Goal: Information Seeking & Learning: Check status

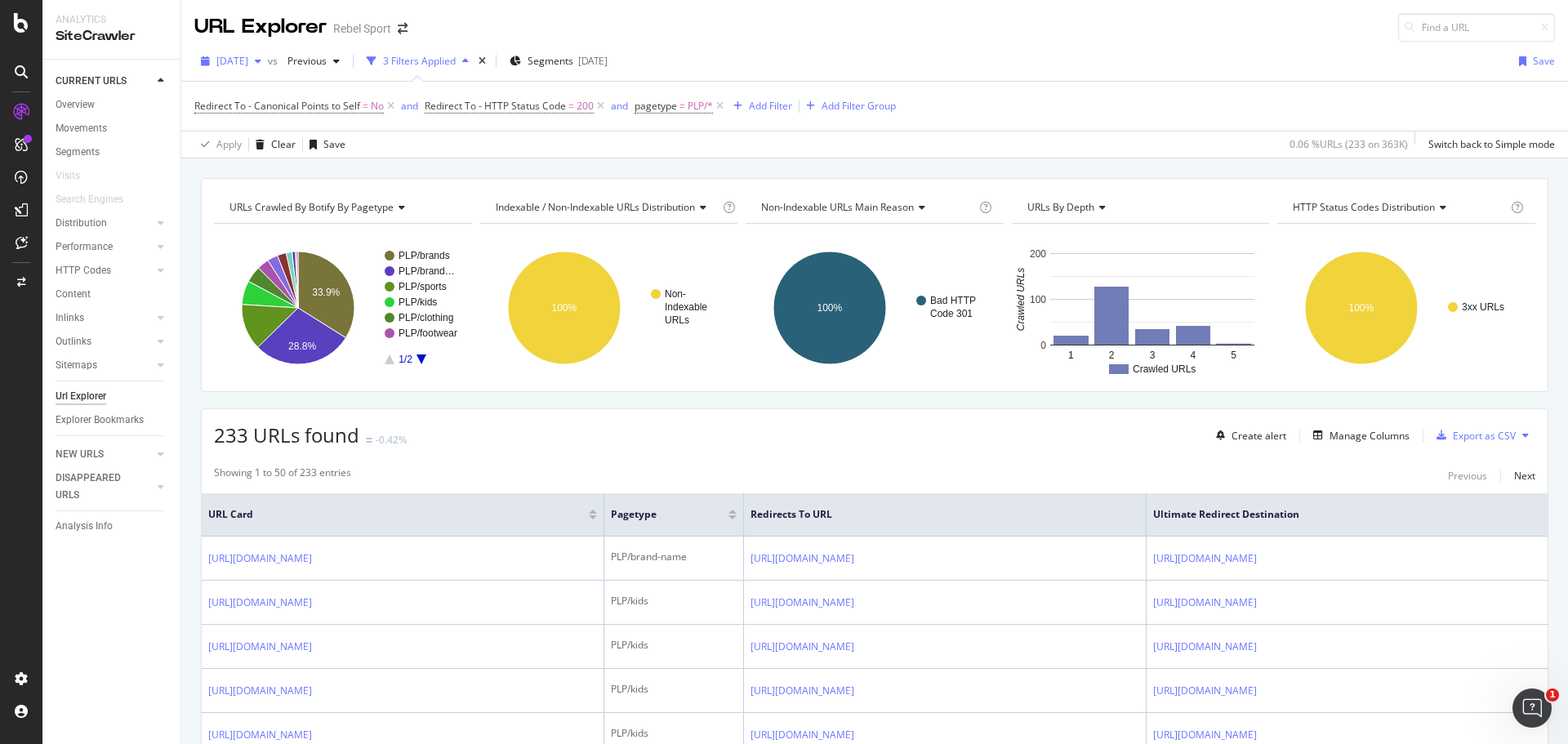
click at [239, 67] on span "[DATE]" at bounding box center [232, 61] width 32 height 14
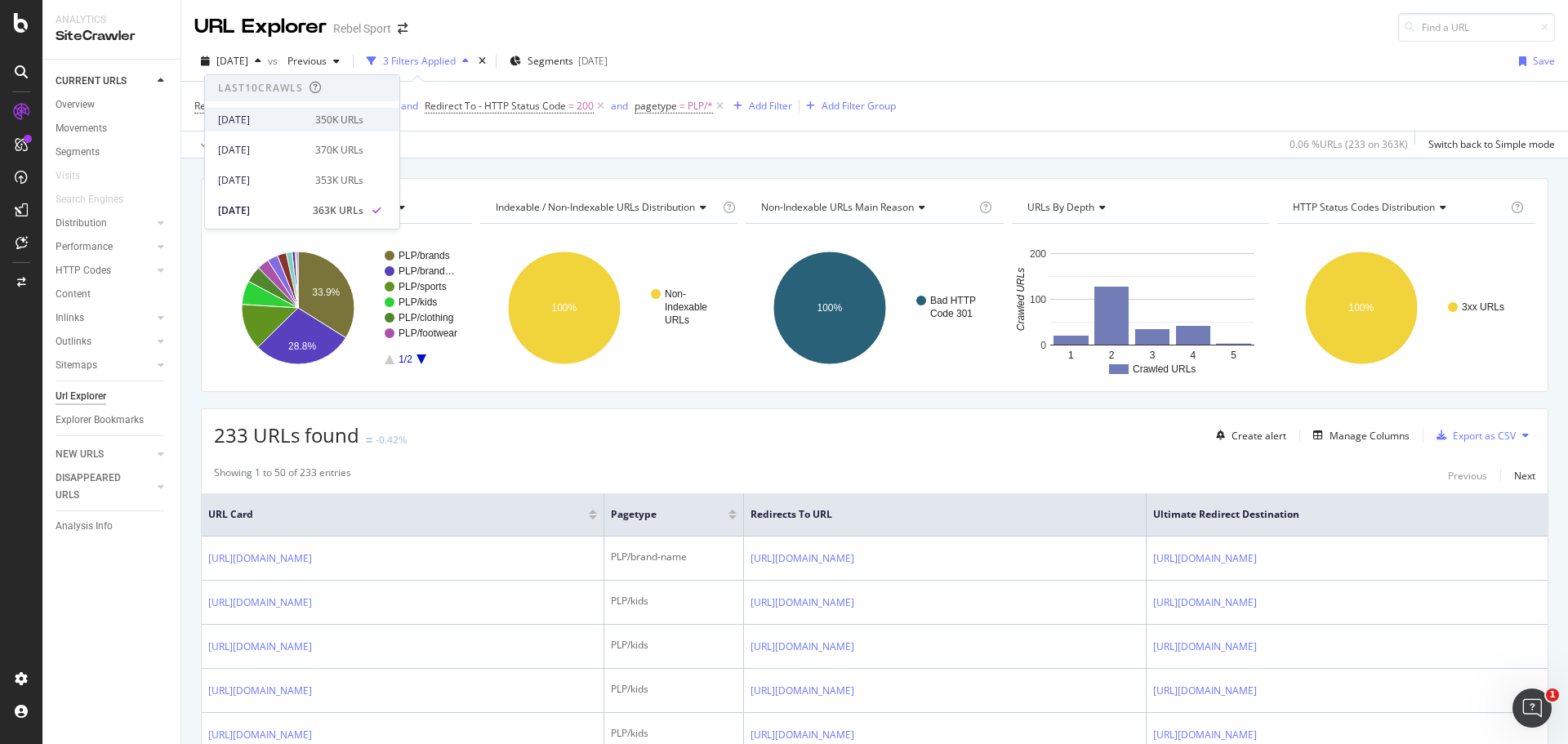
click at [333, 118] on div "350K URLs" at bounding box center [339, 119] width 48 height 15
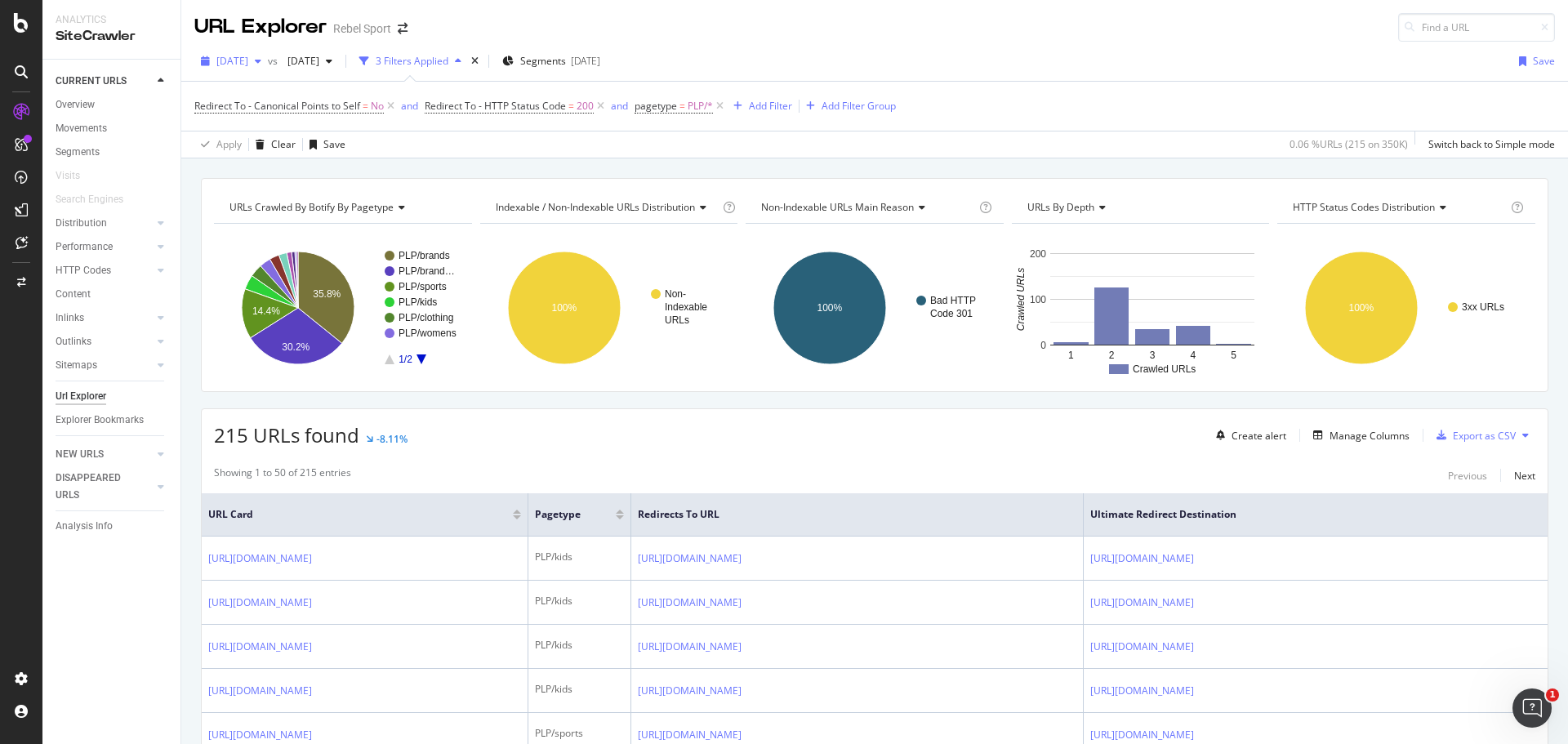
click at [248, 59] on span "[DATE]" at bounding box center [232, 61] width 32 height 14
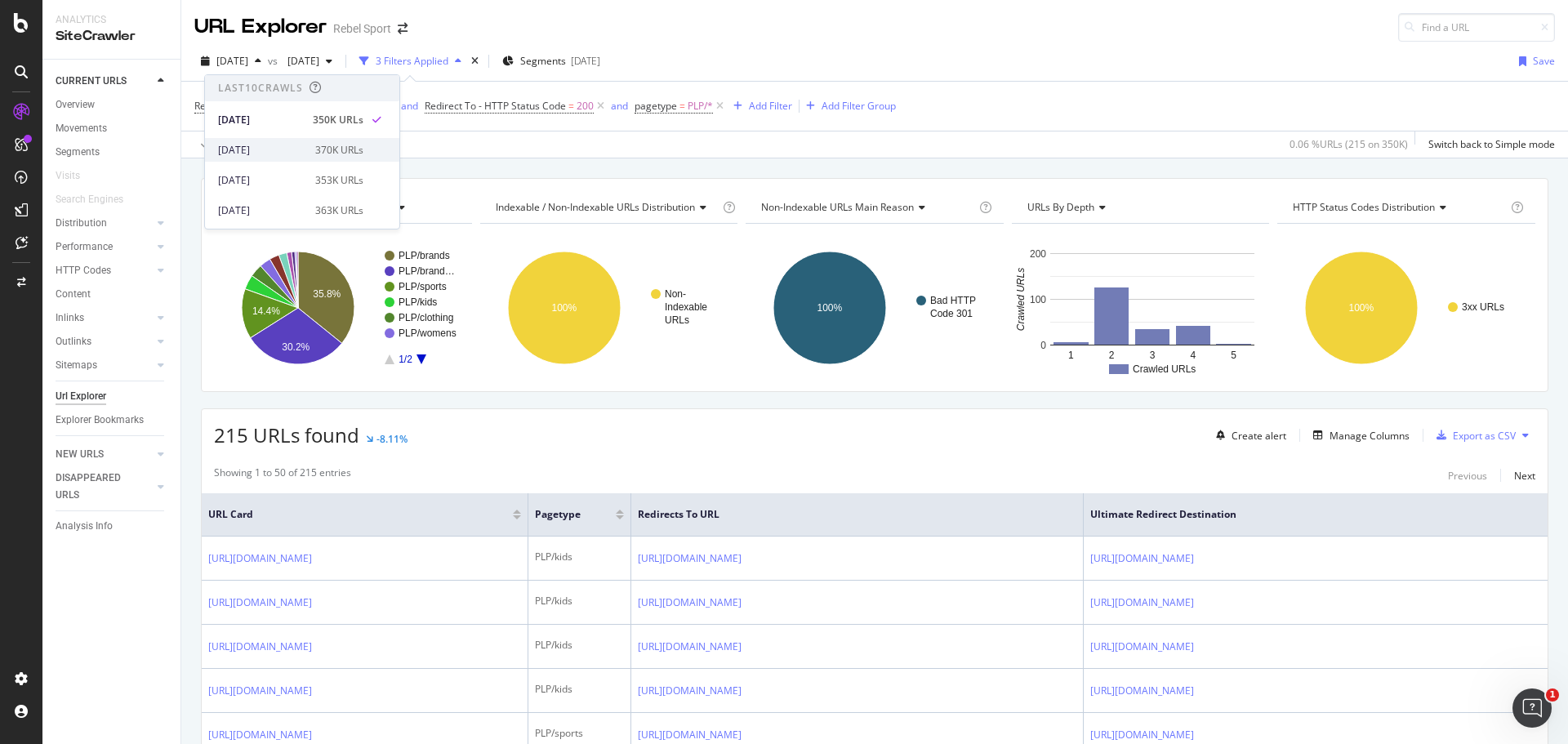
click at [270, 149] on div "[DATE]" at bounding box center [261, 150] width 88 height 15
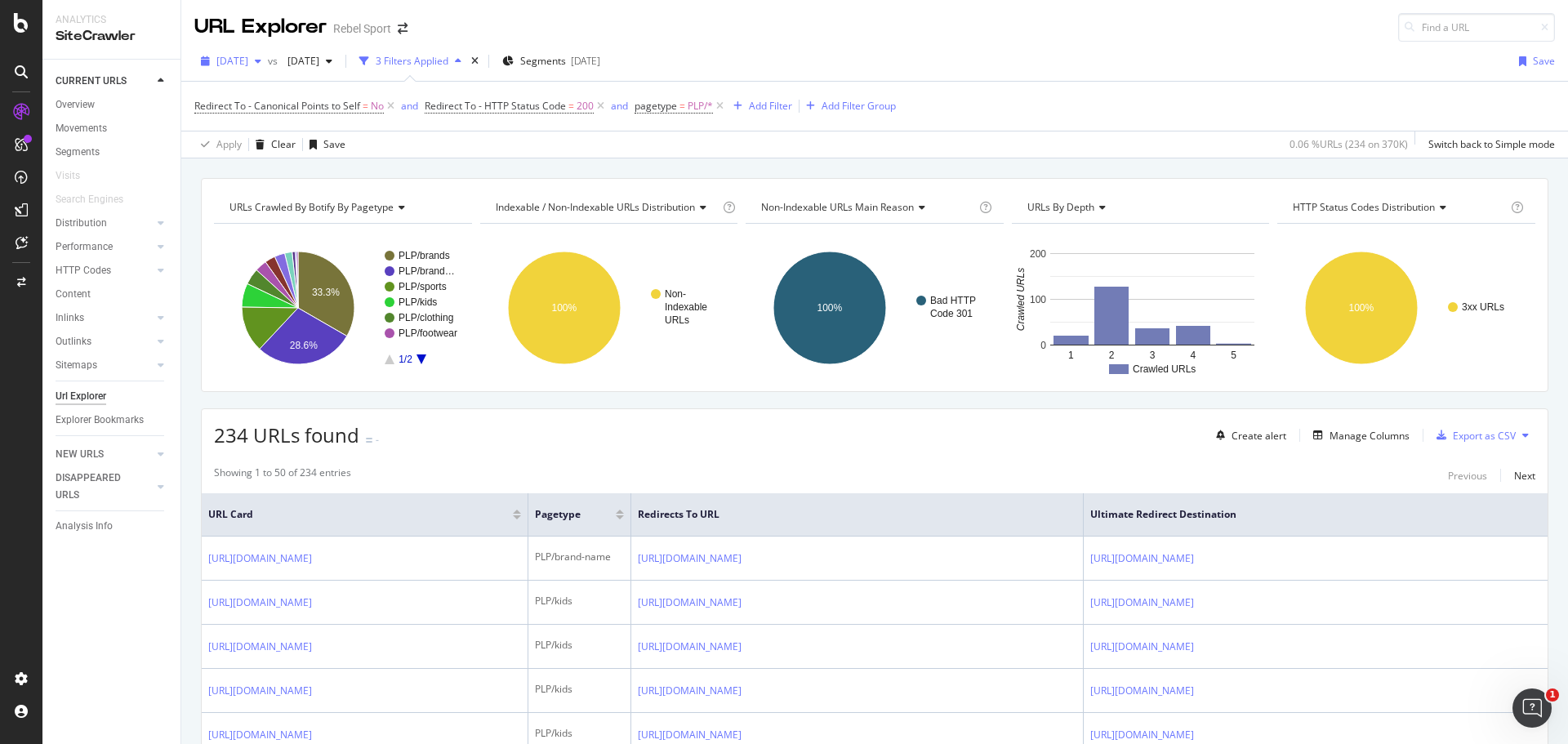
click at [235, 63] on span "[DATE]" at bounding box center [232, 61] width 32 height 14
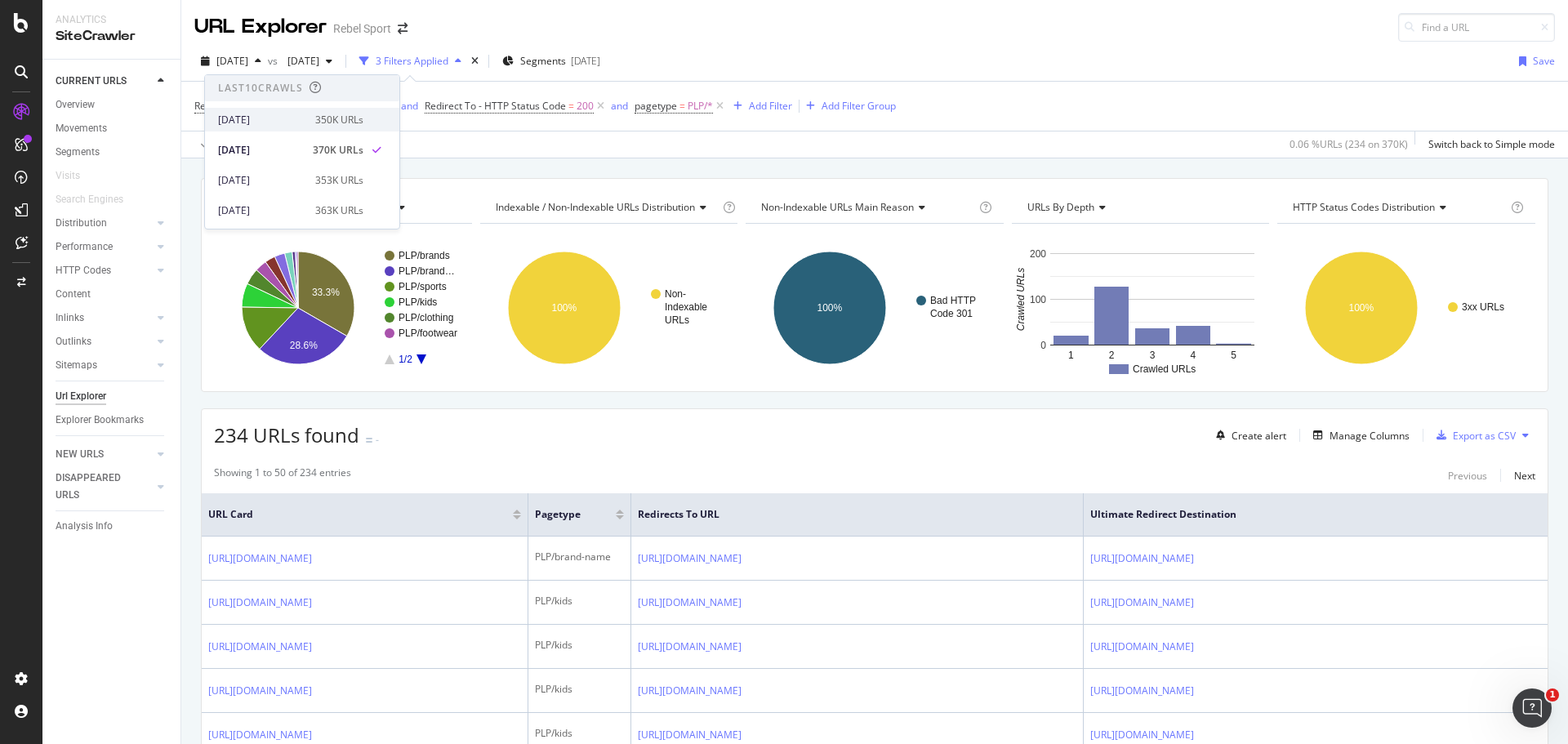
click at [258, 113] on div "[DATE]" at bounding box center [261, 119] width 88 height 15
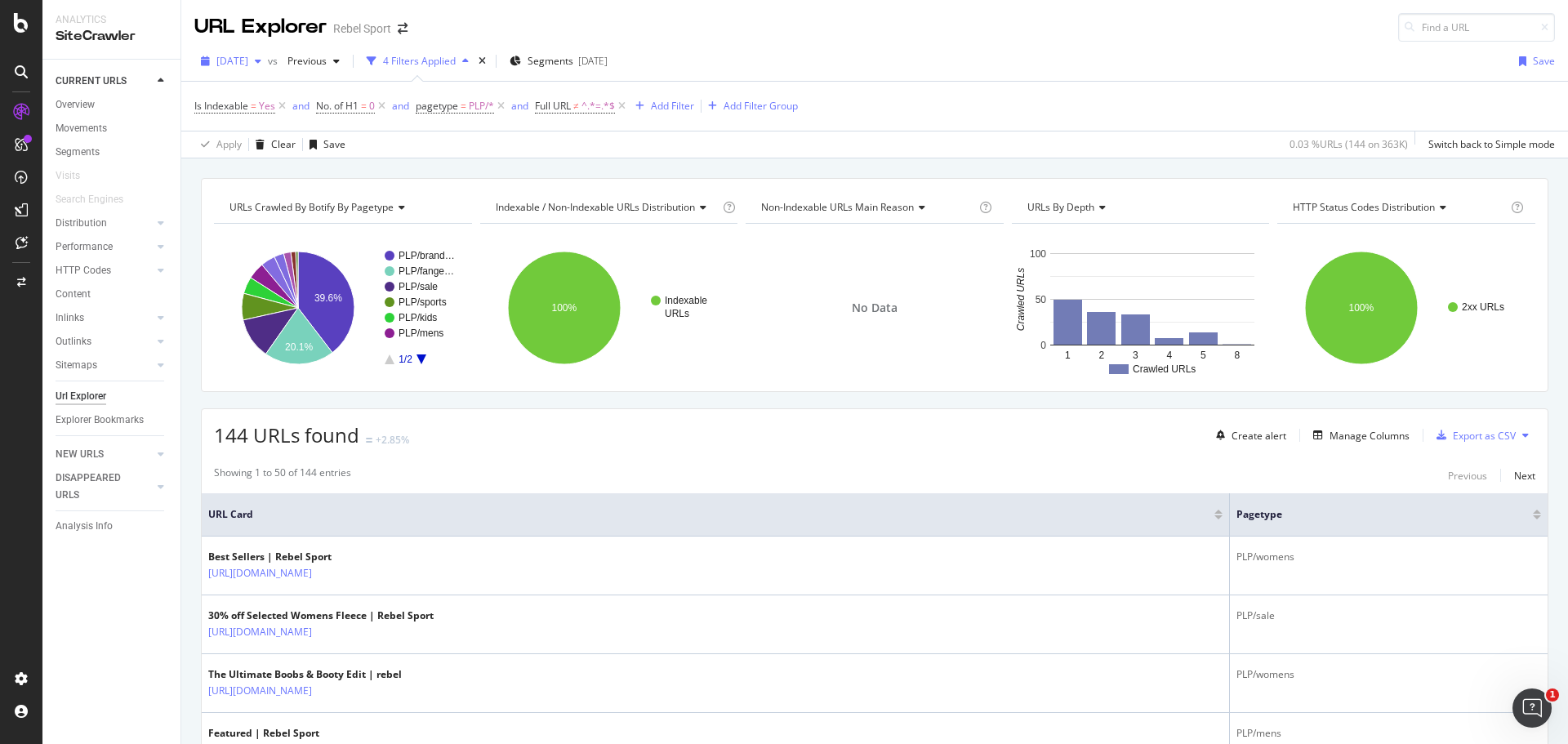
click at [248, 60] on span "[DATE]" at bounding box center [232, 61] width 32 height 14
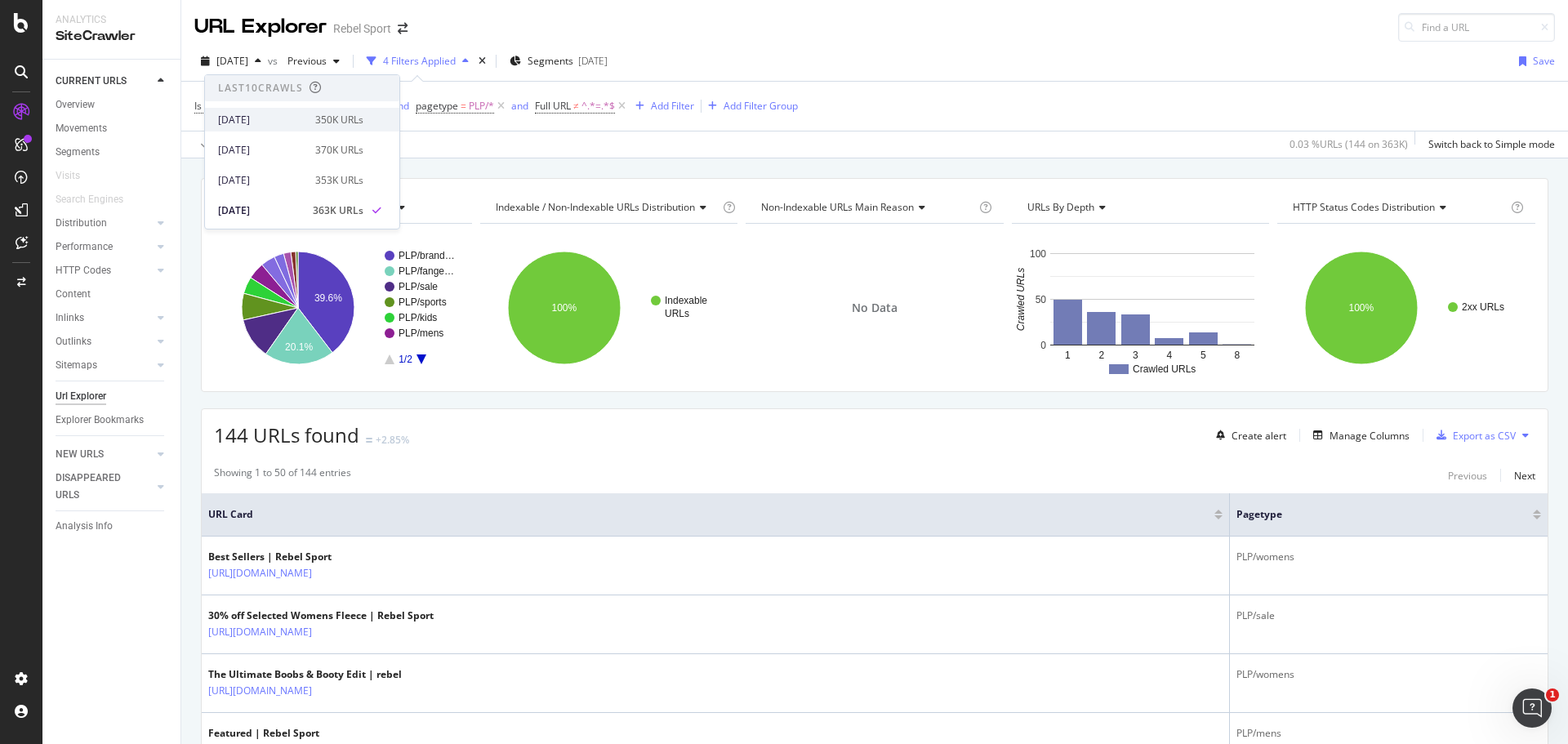
click at [264, 122] on div "[DATE]" at bounding box center [261, 119] width 88 height 15
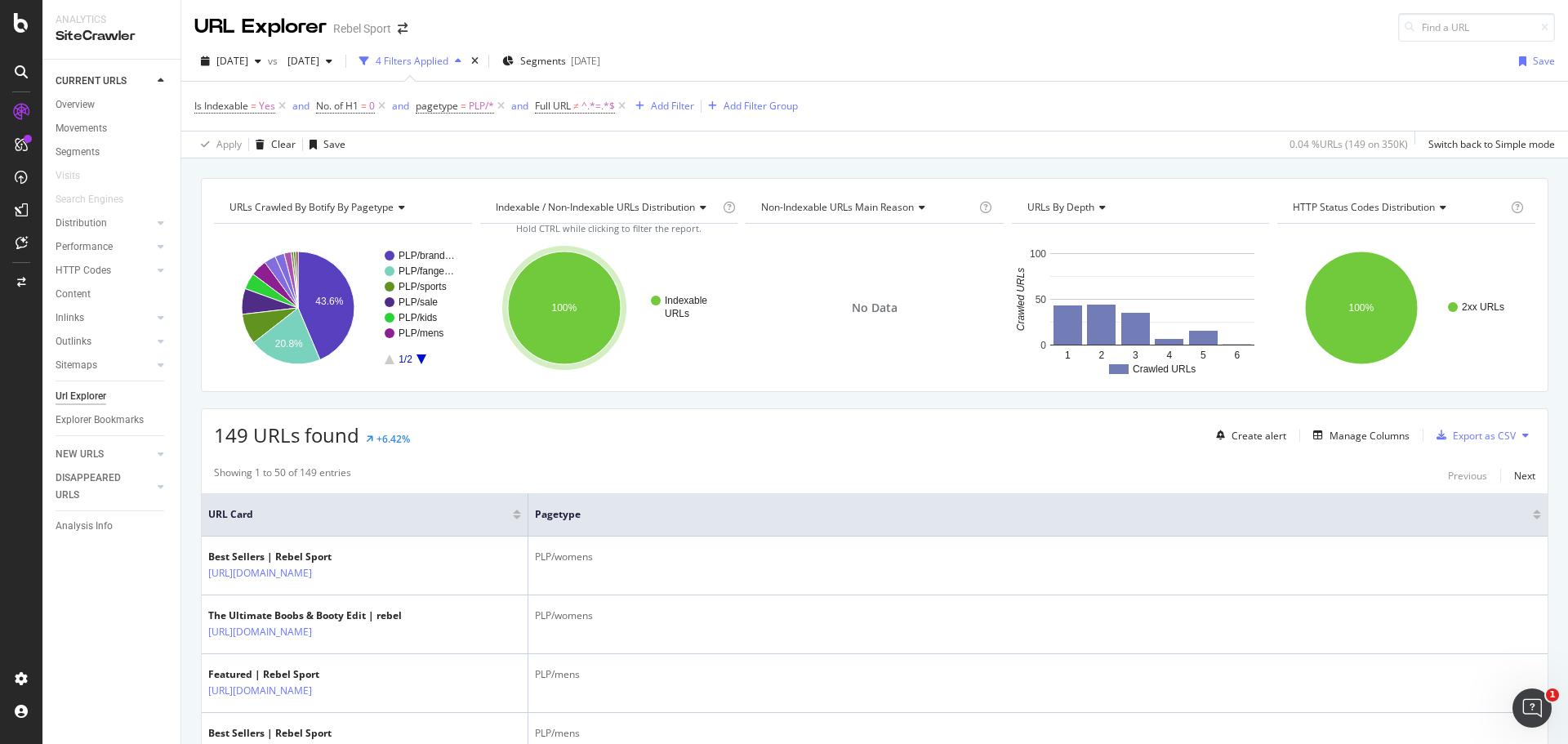
click at [304, 440] on span "149 URLs found" at bounding box center [287, 435] width 146 height 27
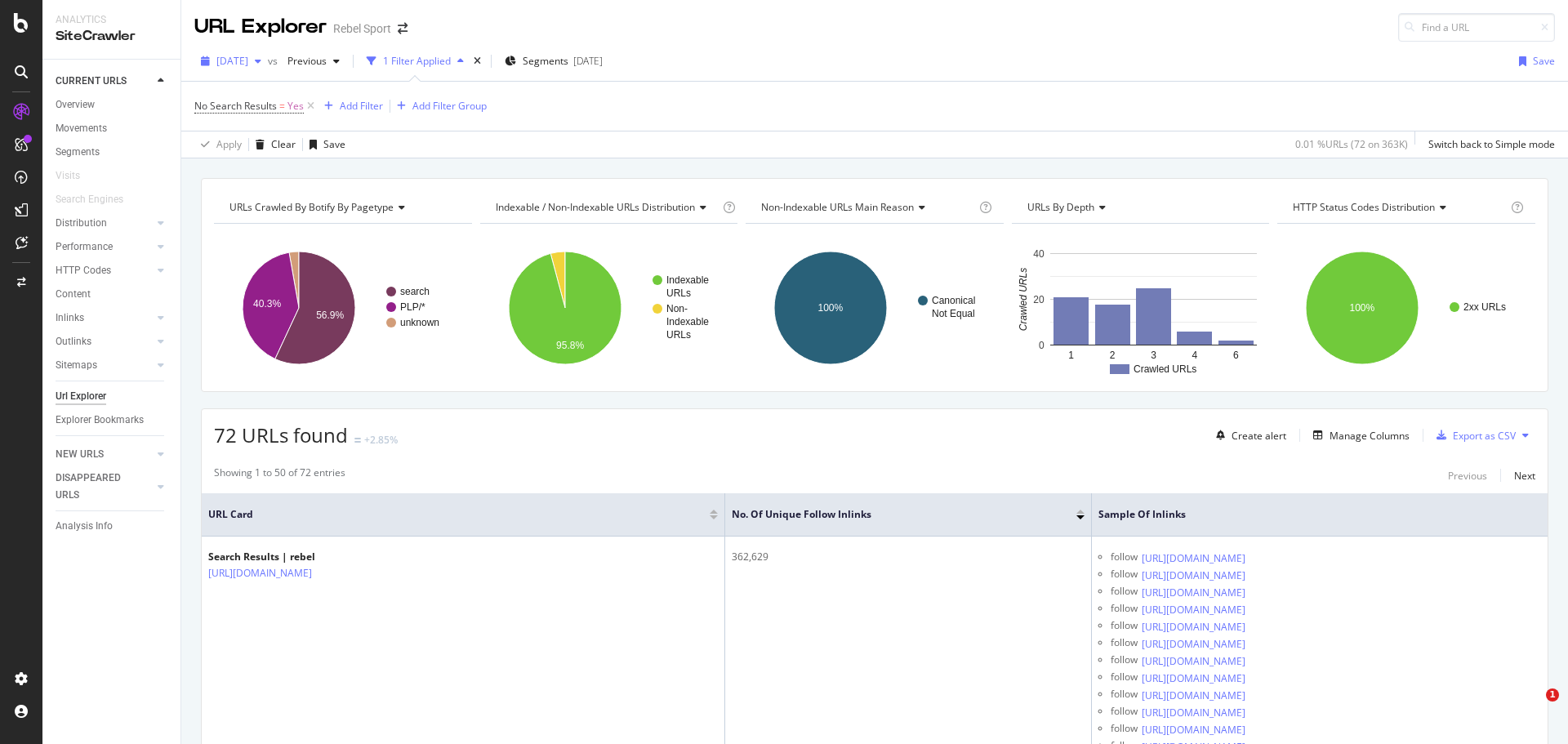
click at [253, 49] on div "[DATE]" at bounding box center [230, 61] width 74 height 25
click at [248, 54] on span "[DATE]" at bounding box center [232, 61] width 32 height 14
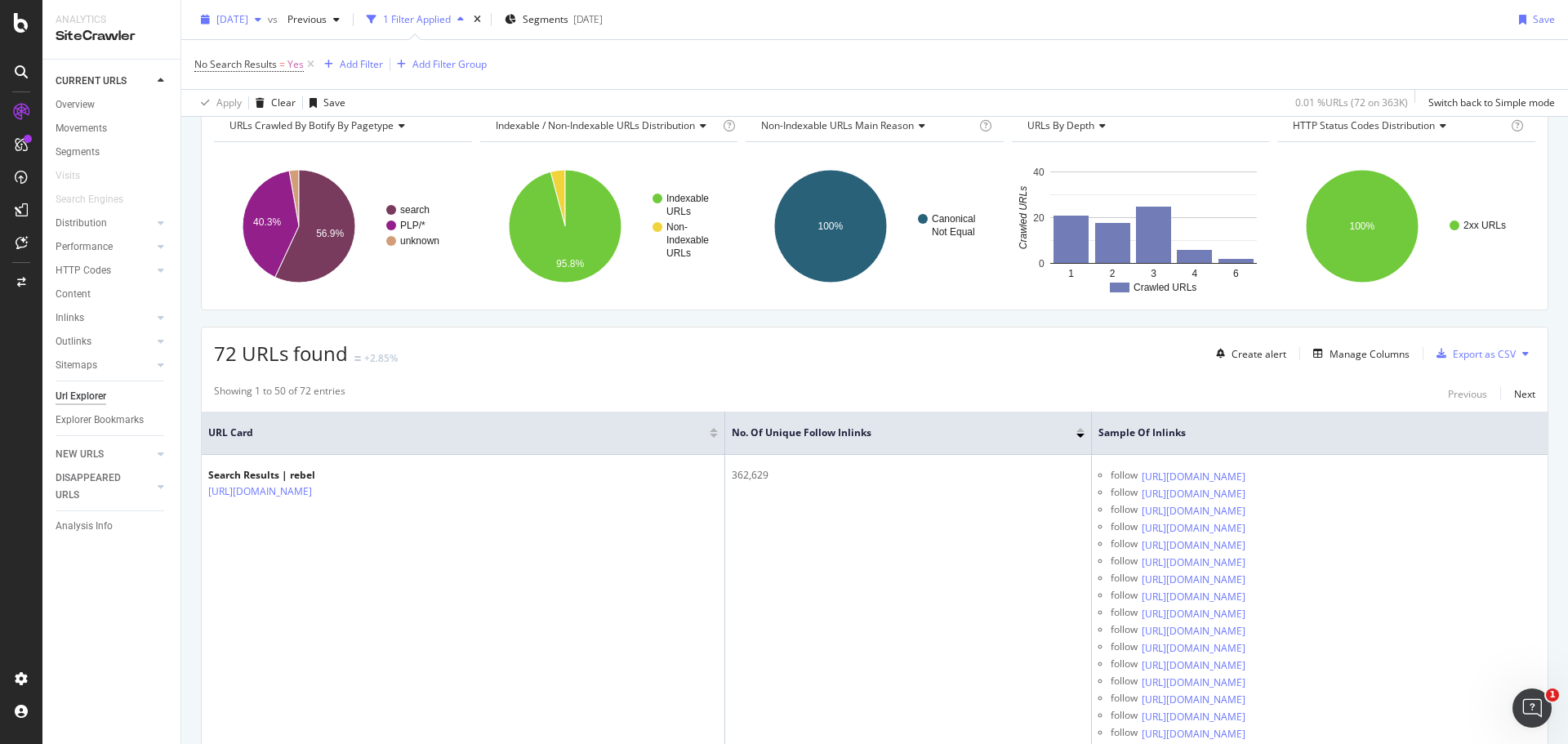
click at [248, 22] on span "[DATE]" at bounding box center [232, 19] width 32 height 14
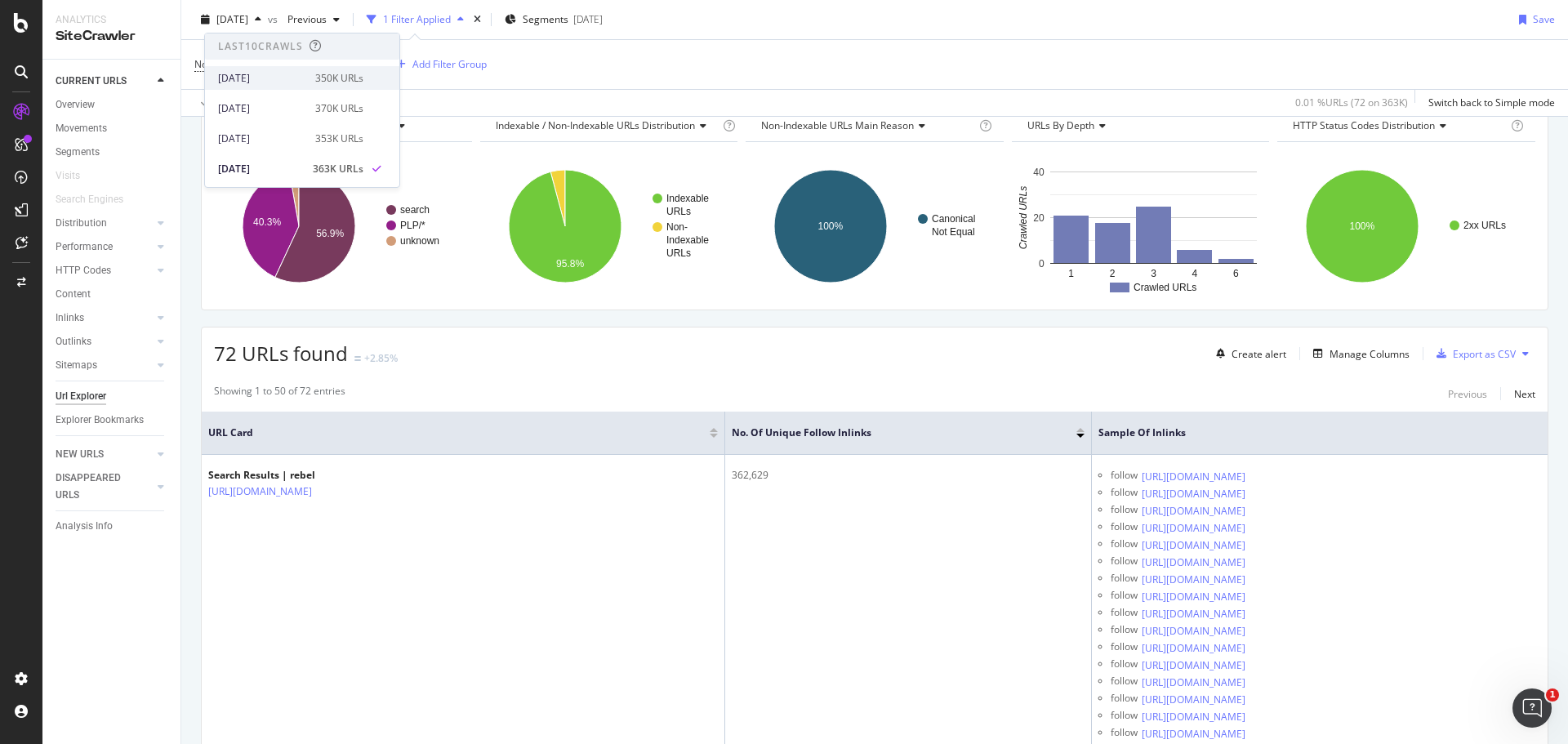
click at [265, 79] on div "[DATE]" at bounding box center [261, 78] width 88 height 15
